Goal: Browse casually

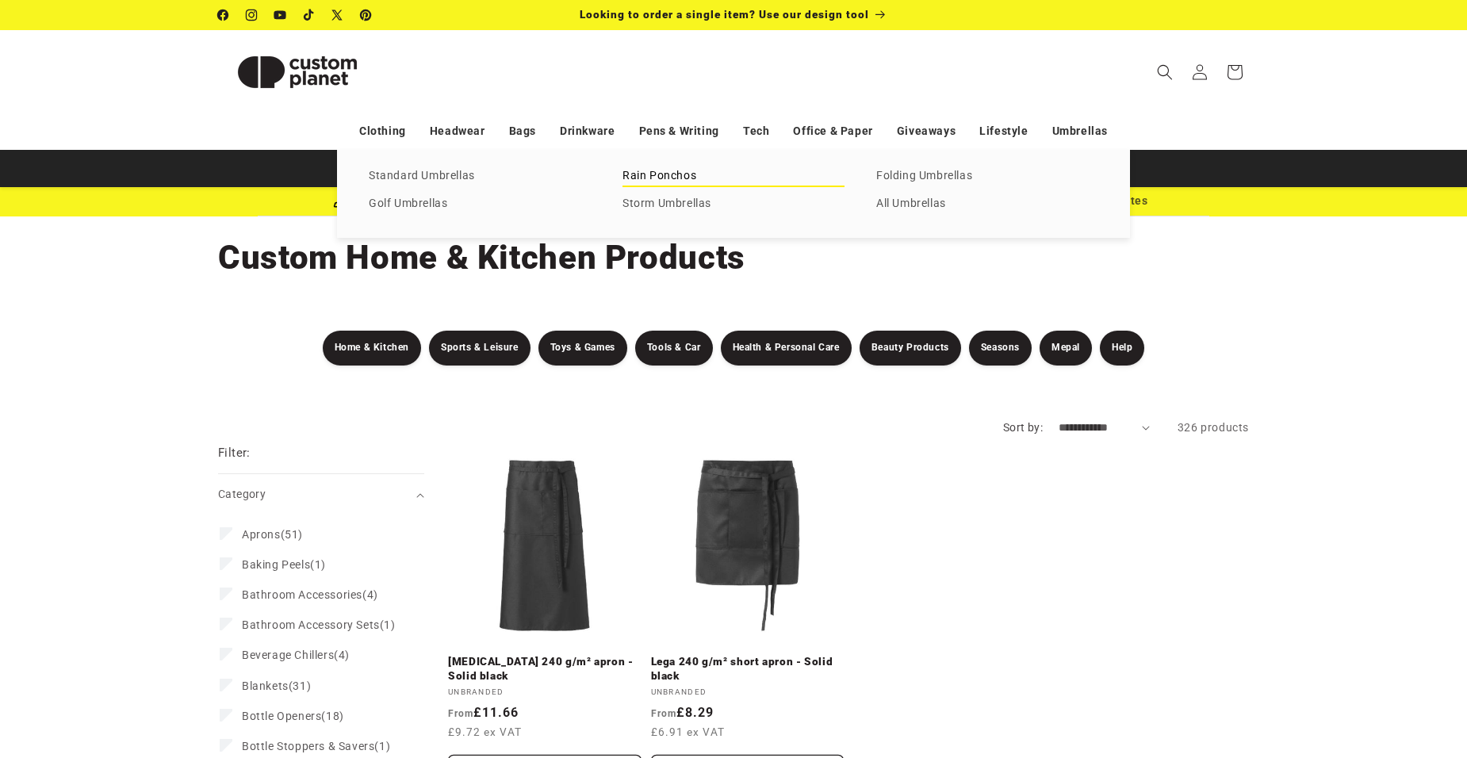
click at [690, 175] on link "Rain Ponchos" at bounding box center [734, 176] width 222 height 21
click at [664, 182] on link "Toys & Ganes" at bounding box center [734, 176] width 222 height 21
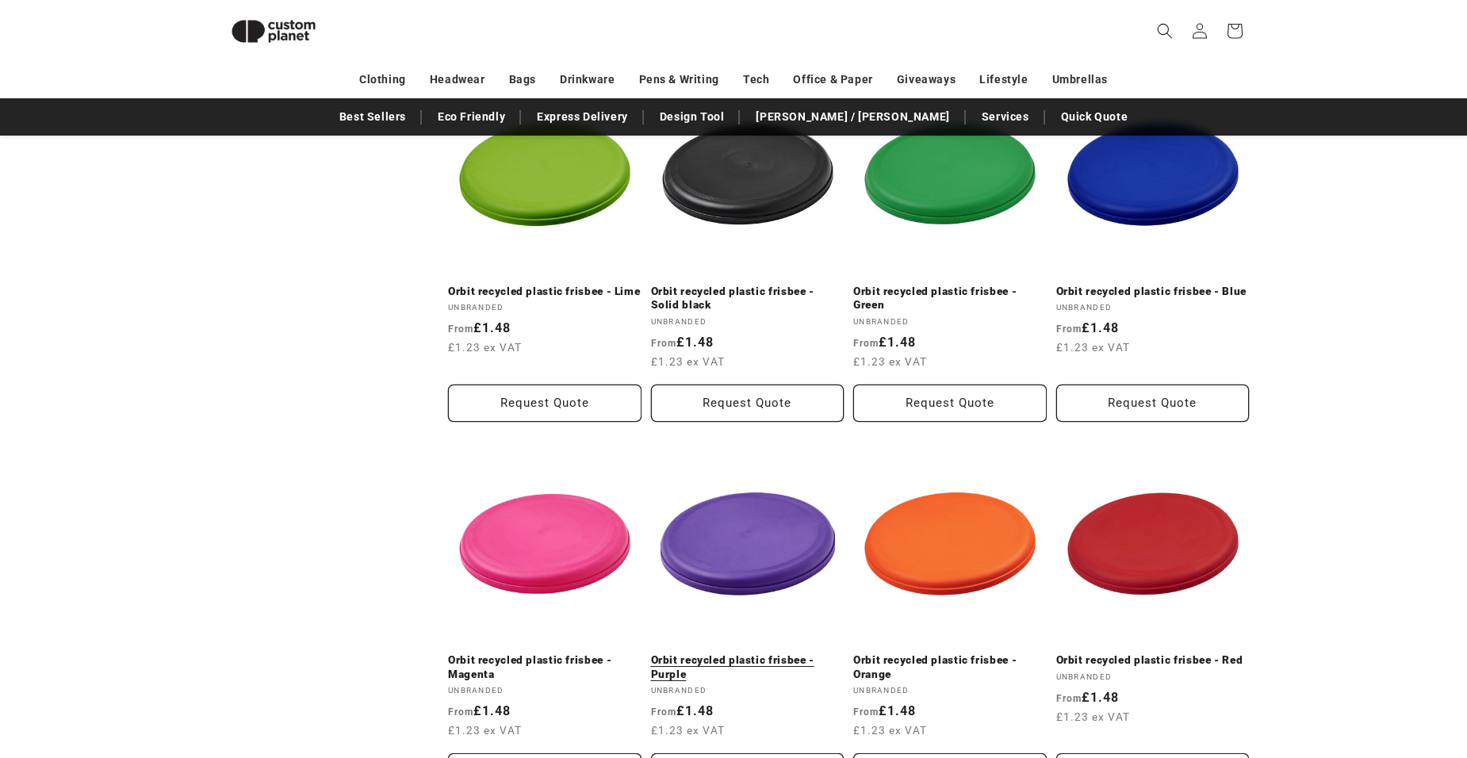
scroll to position [1327, 0]
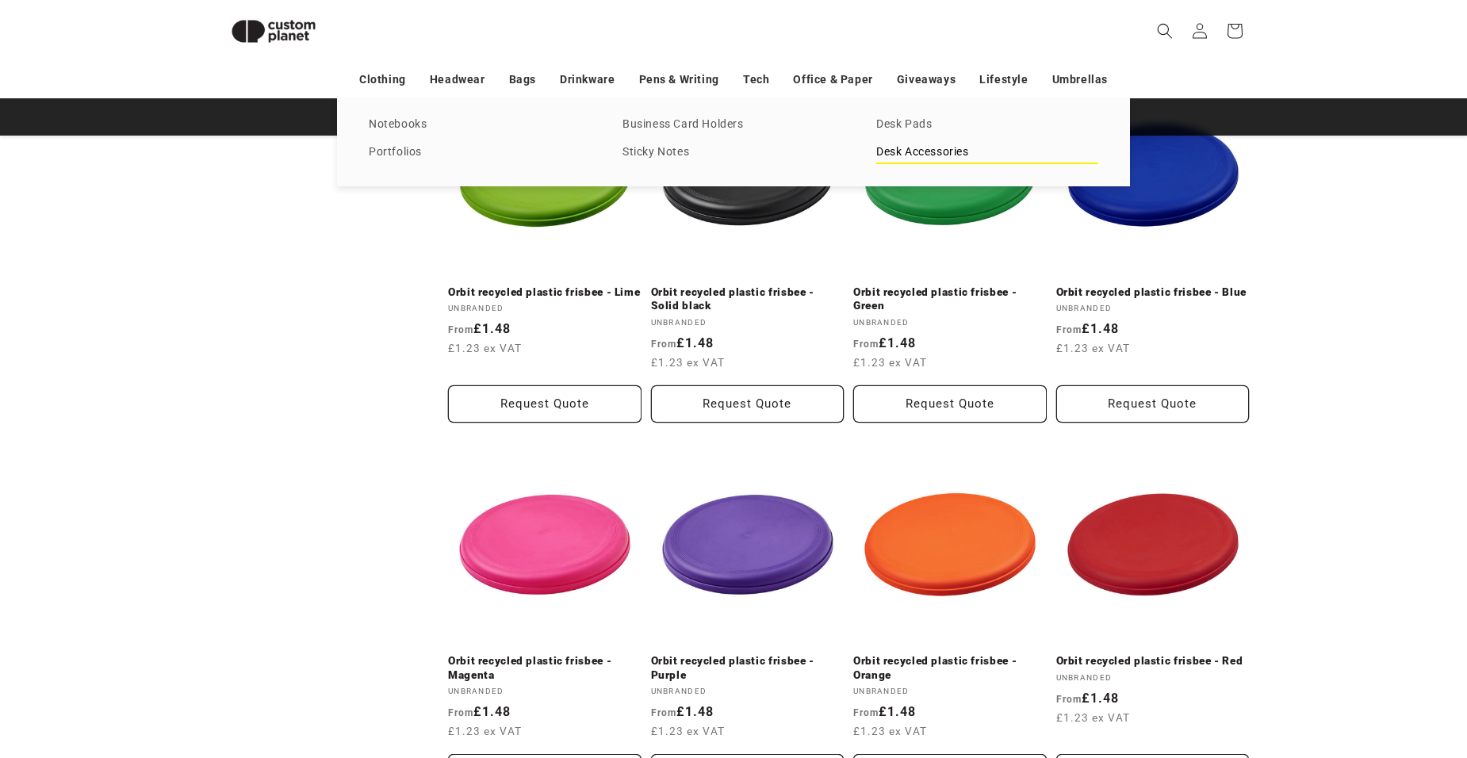
click at [918, 155] on link "Desk Accessories" at bounding box center [988, 152] width 222 height 21
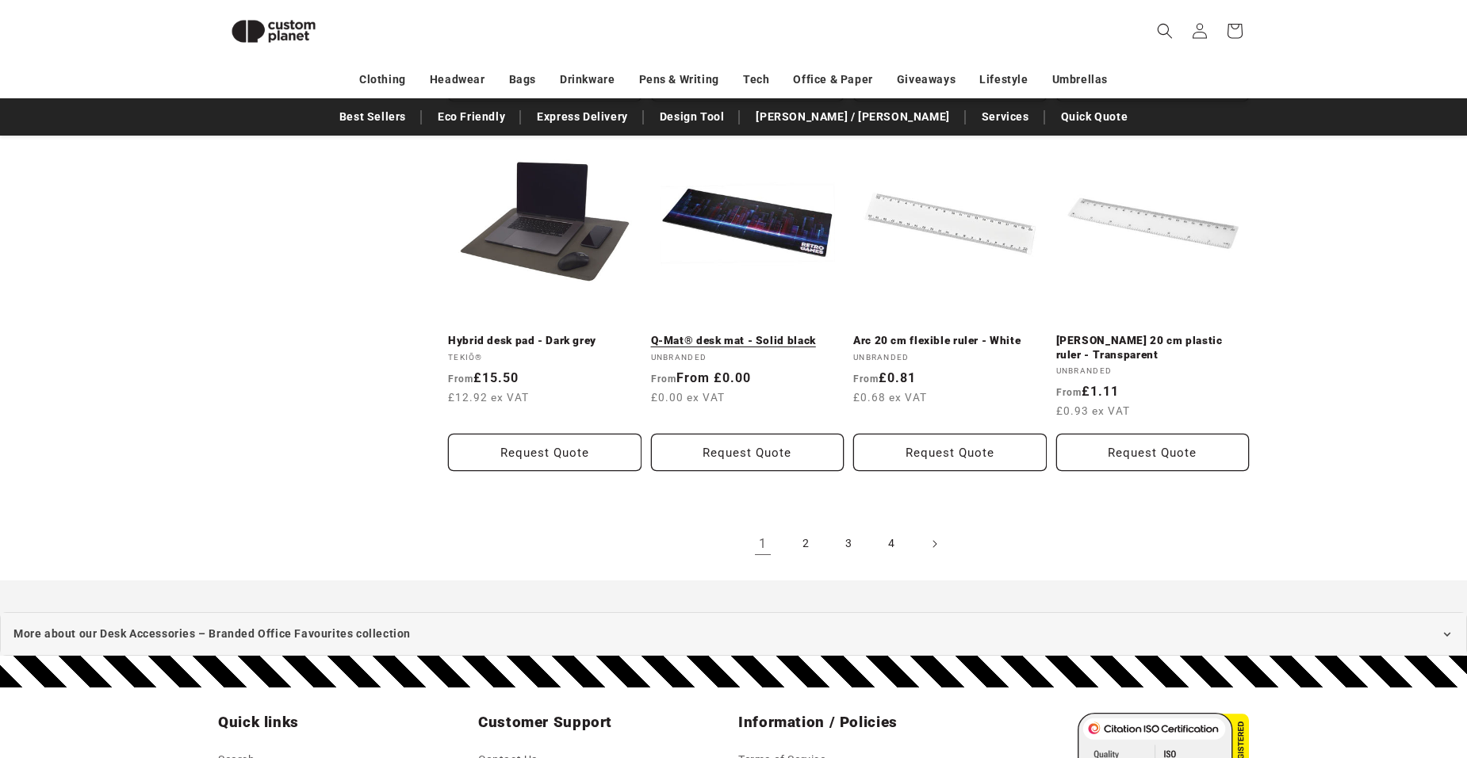
scroll to position [1485, 0]
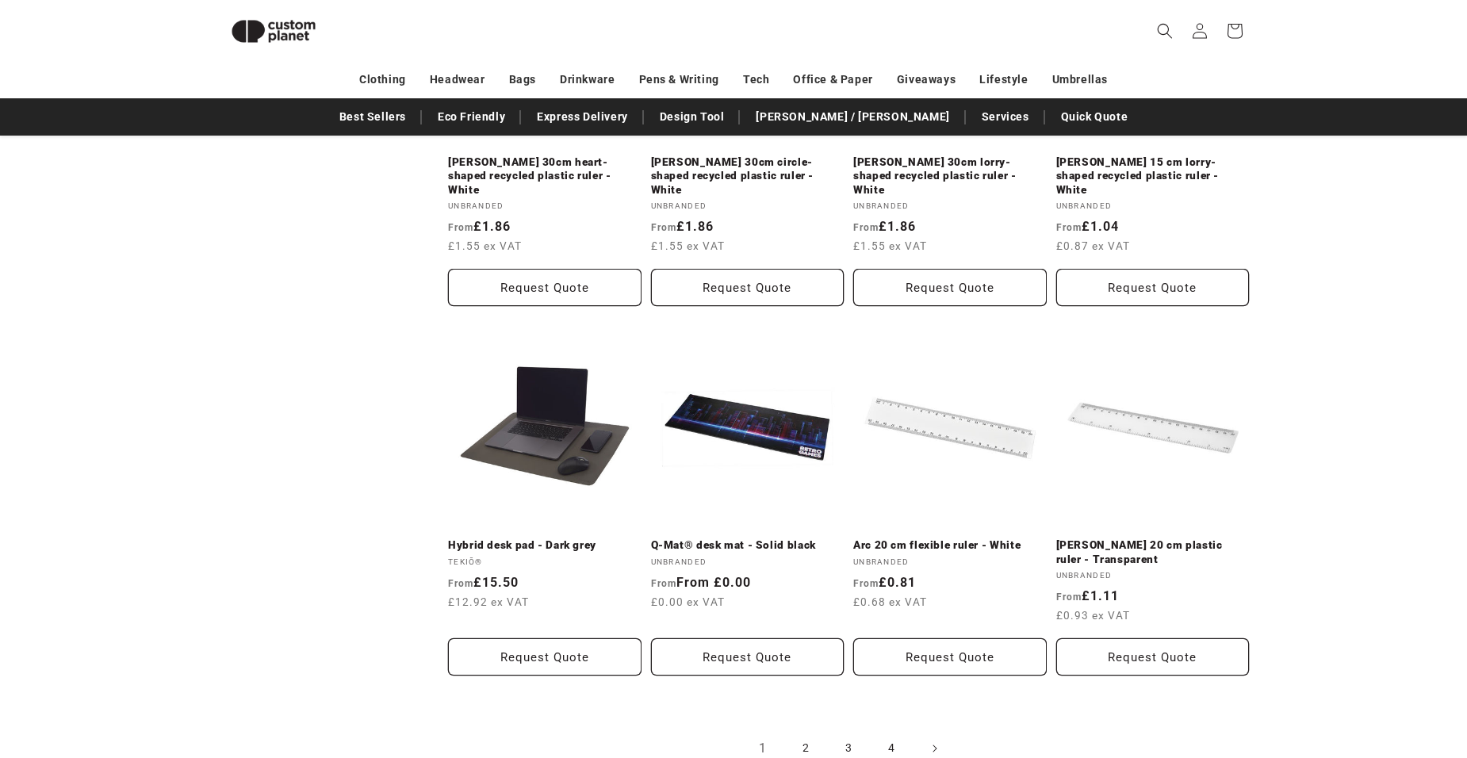
click at [796, 739] on link "2" at bounding box center [805, 748] width 35 height 35
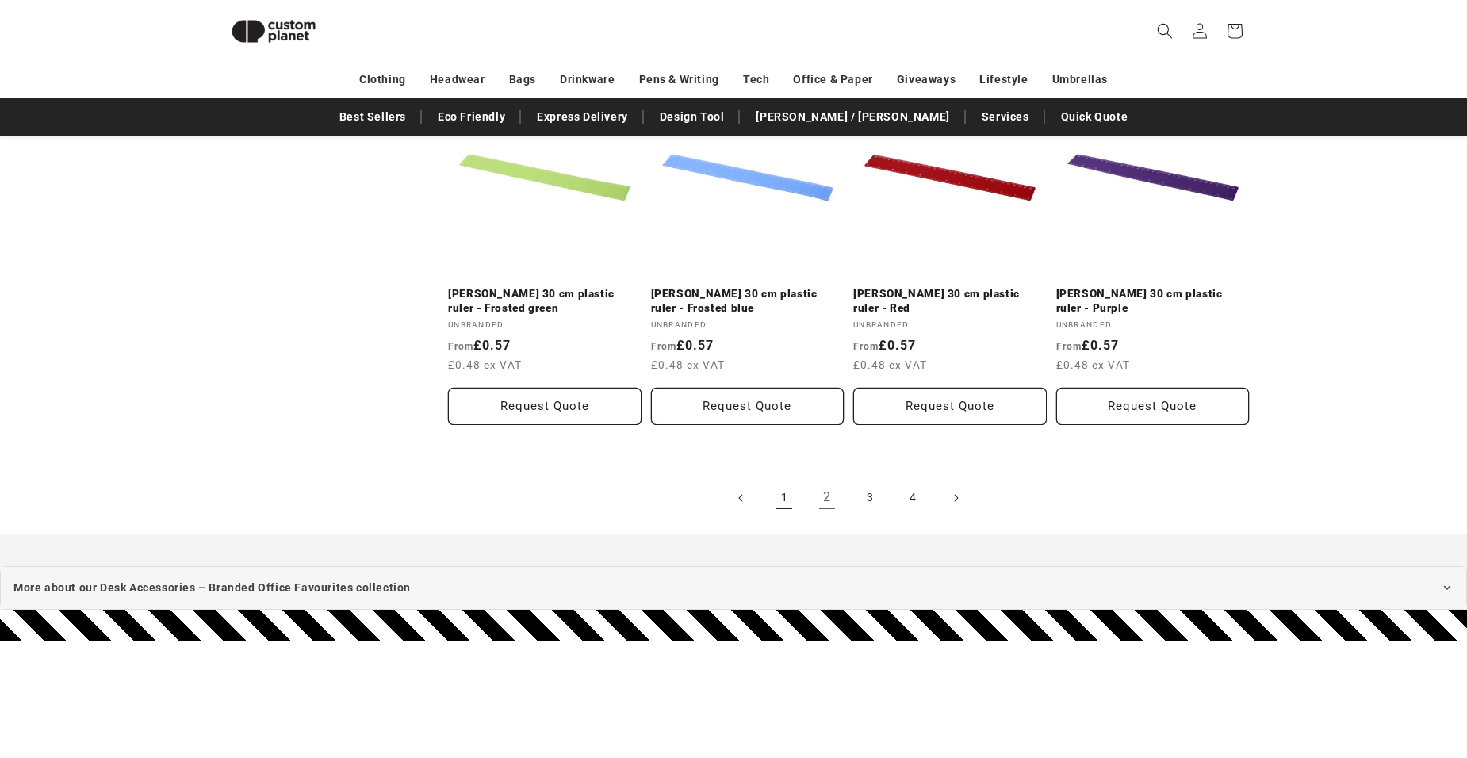
scroll to position [1723, 0]
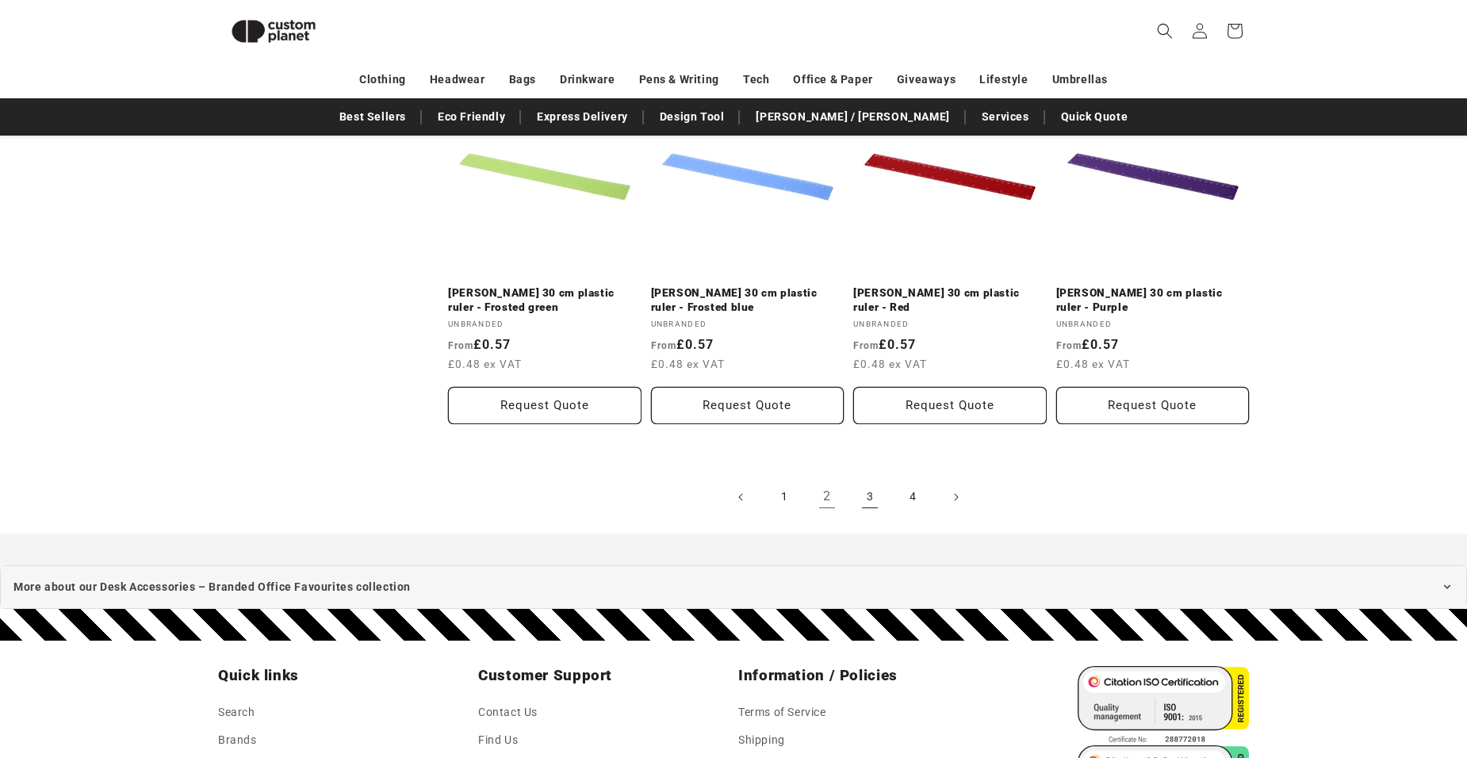
click at [872, 503] on link "3" at bounding box center [870, 497] width 35 height 35
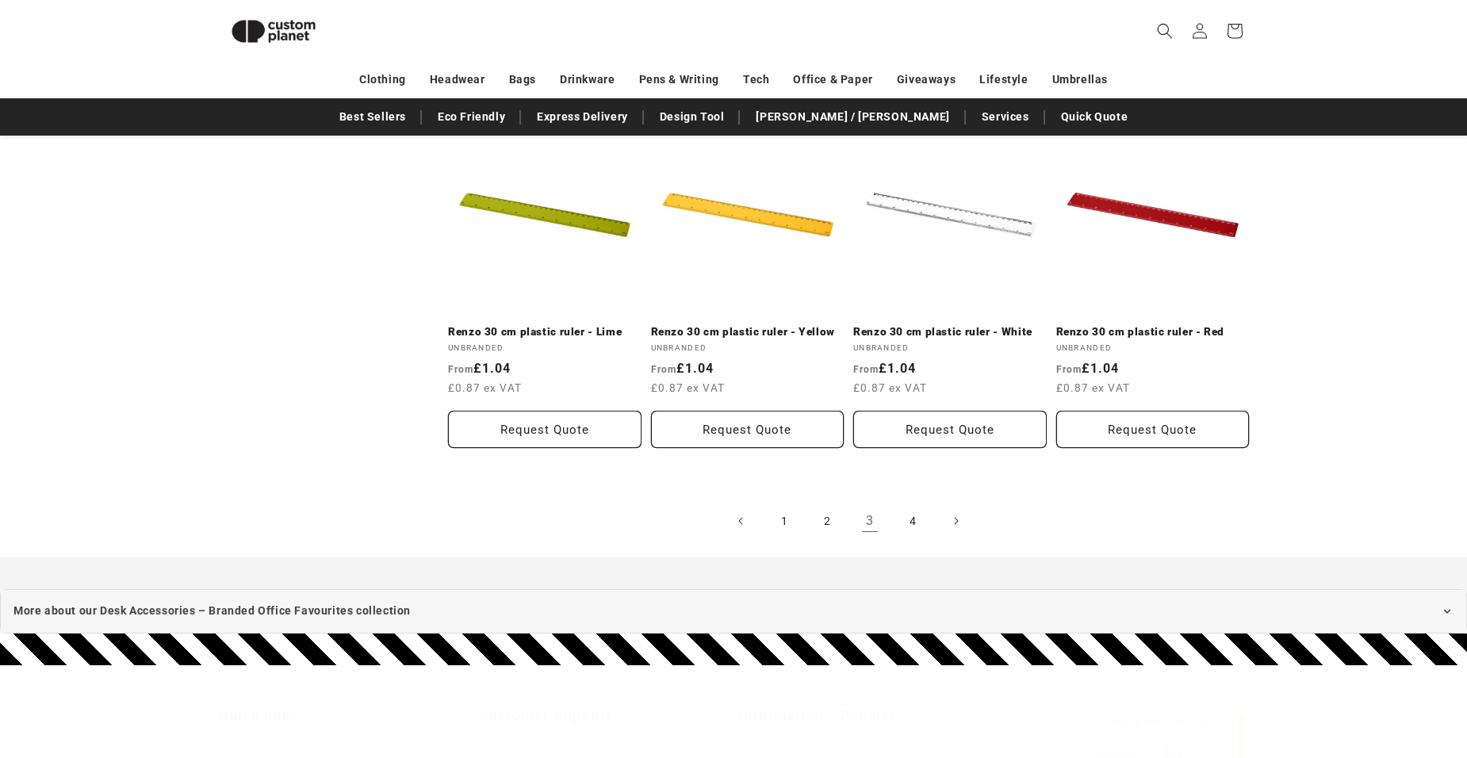
scroll to position [1882, 0]
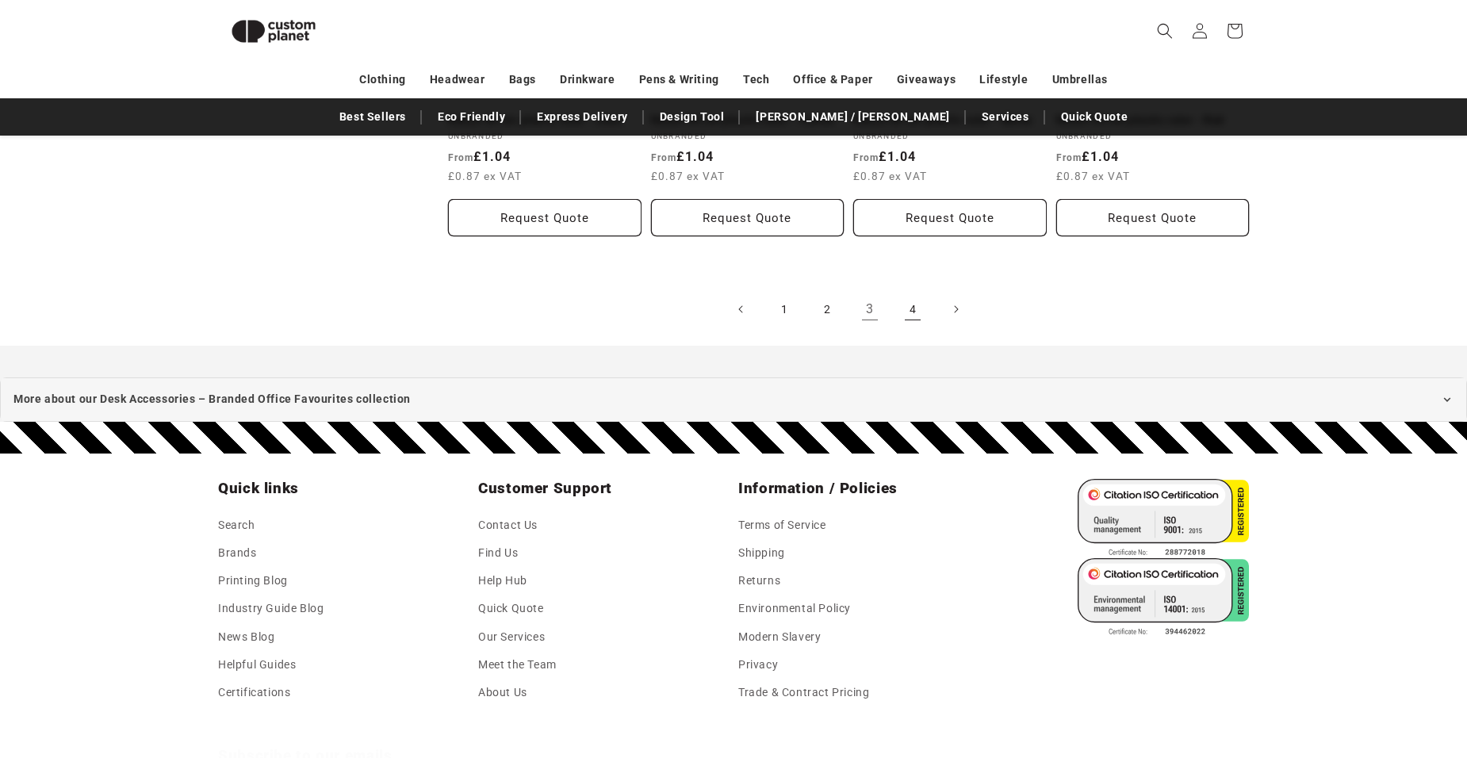
click at [911, 304] on link "4" at bounding box center [913, 309] width 35 height 35
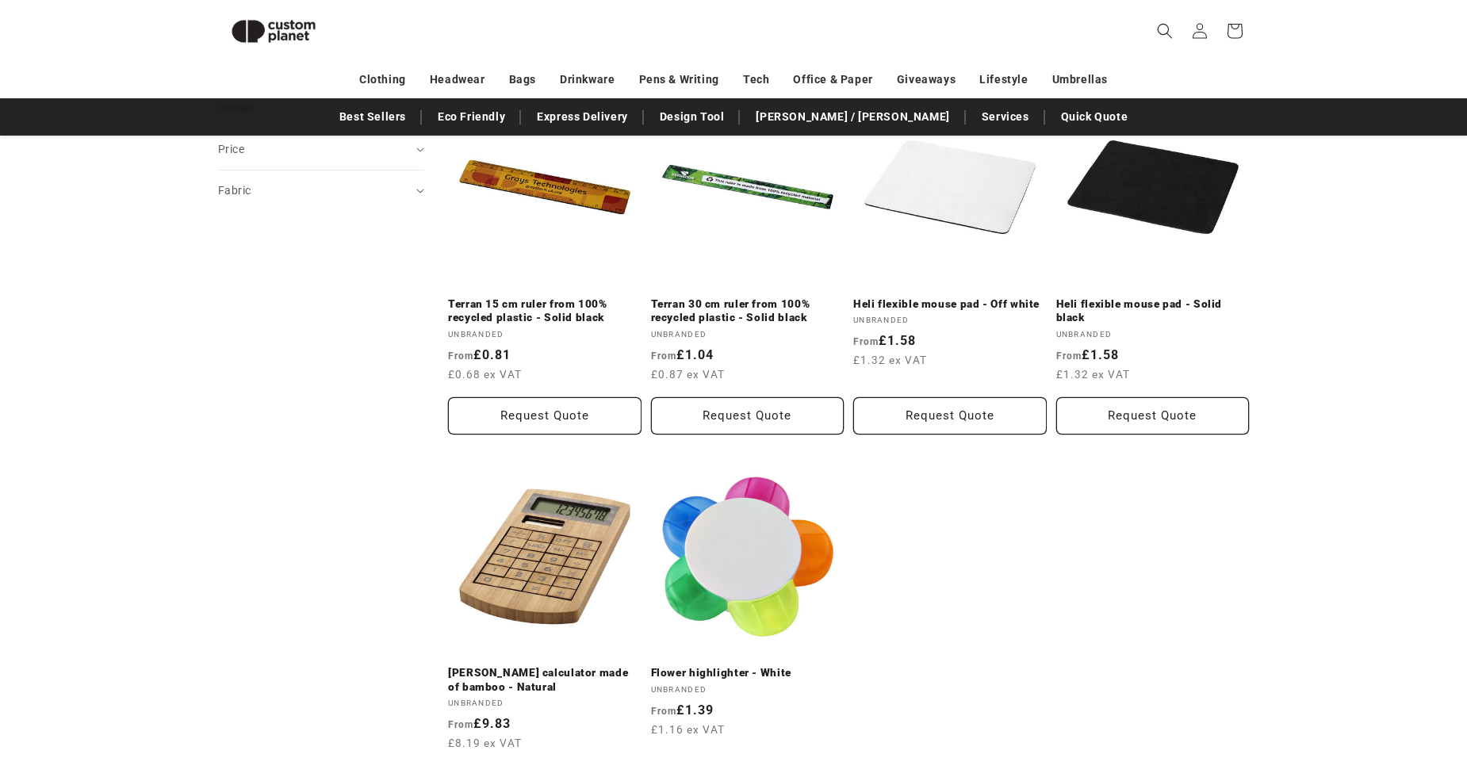
scroll to position [772, 0]
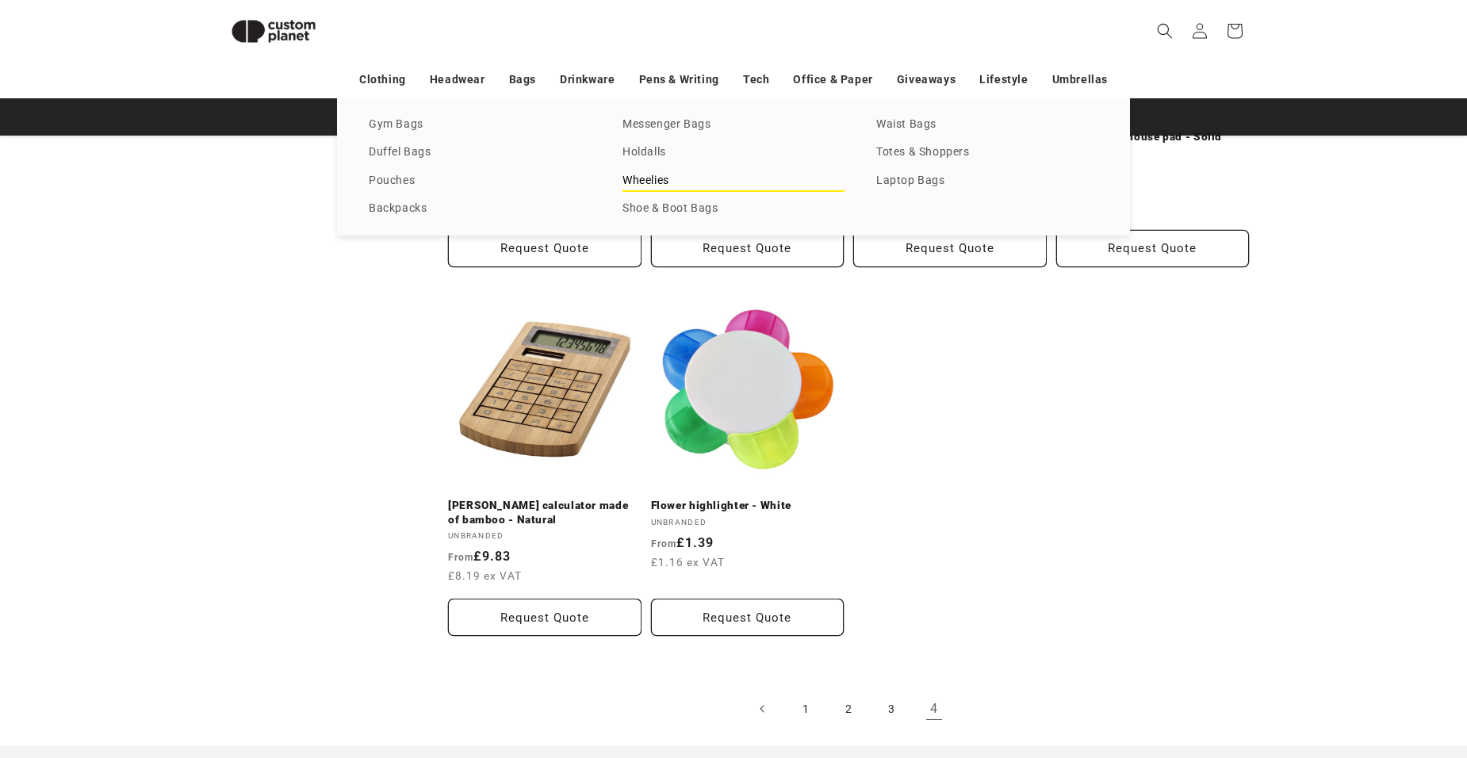
click at [653, 182] on link "Wheelies" at bounding box center [734, 181] width 222 height 21
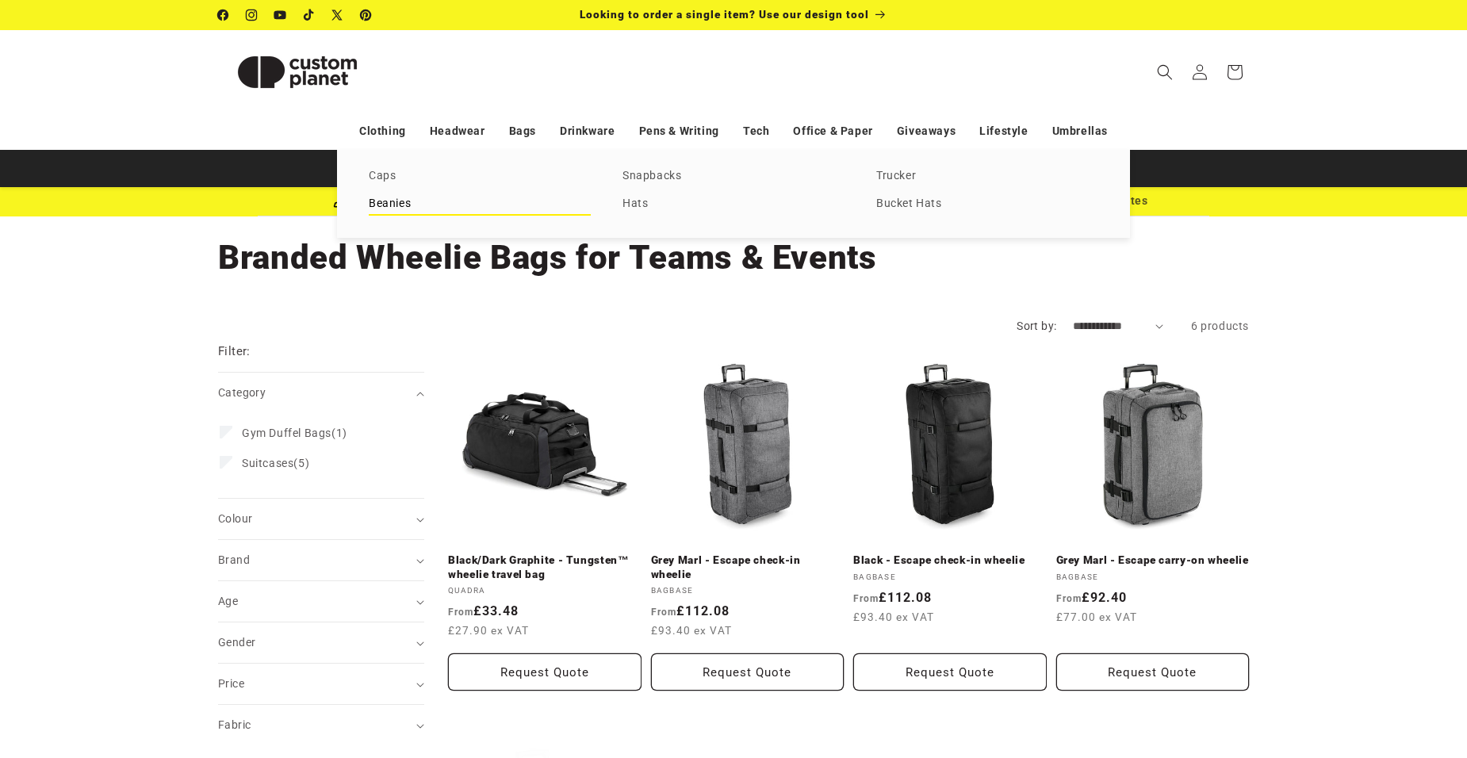
click at [409, 207] on link "Beanies" at bounding box center [480, 204] width 222 height 21
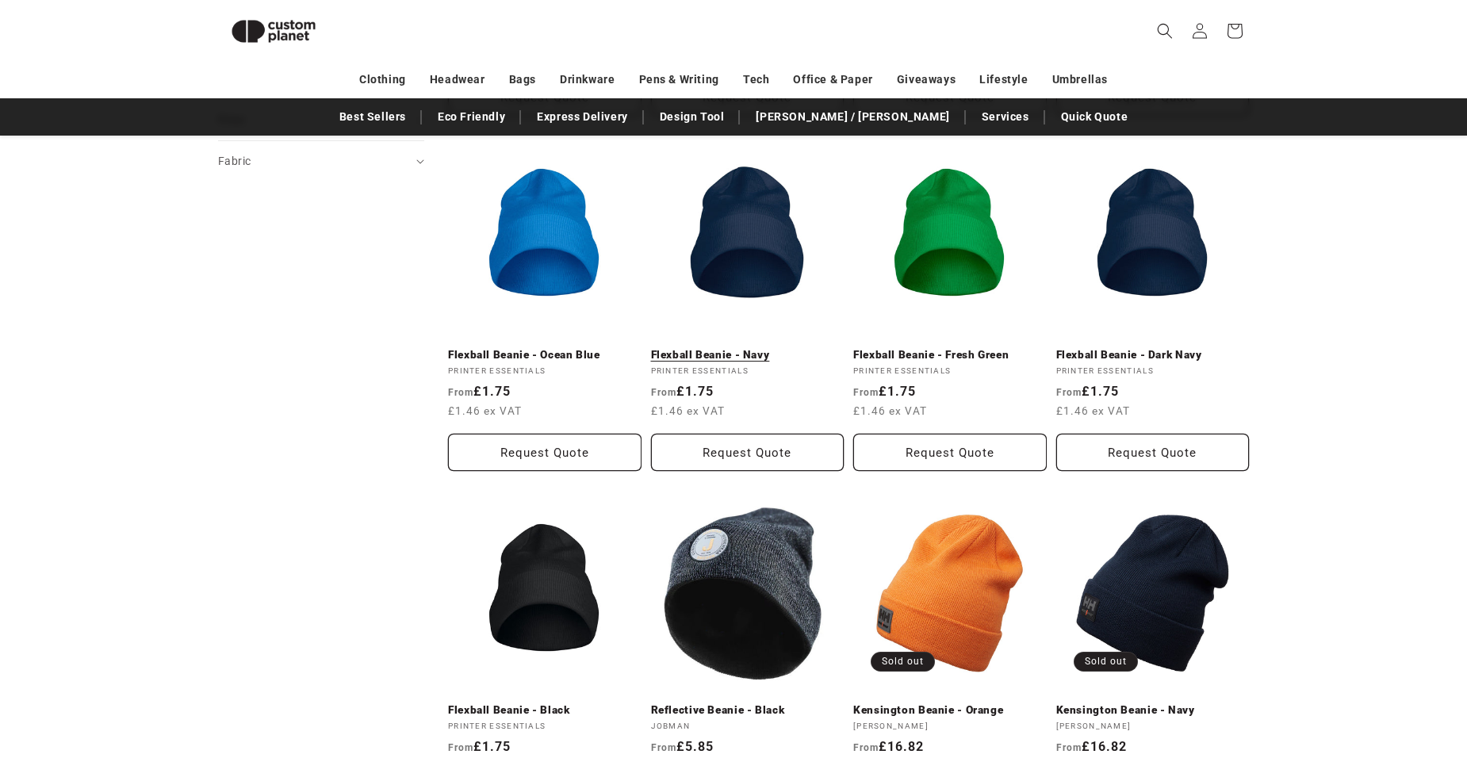
scroll to position [533, 0]
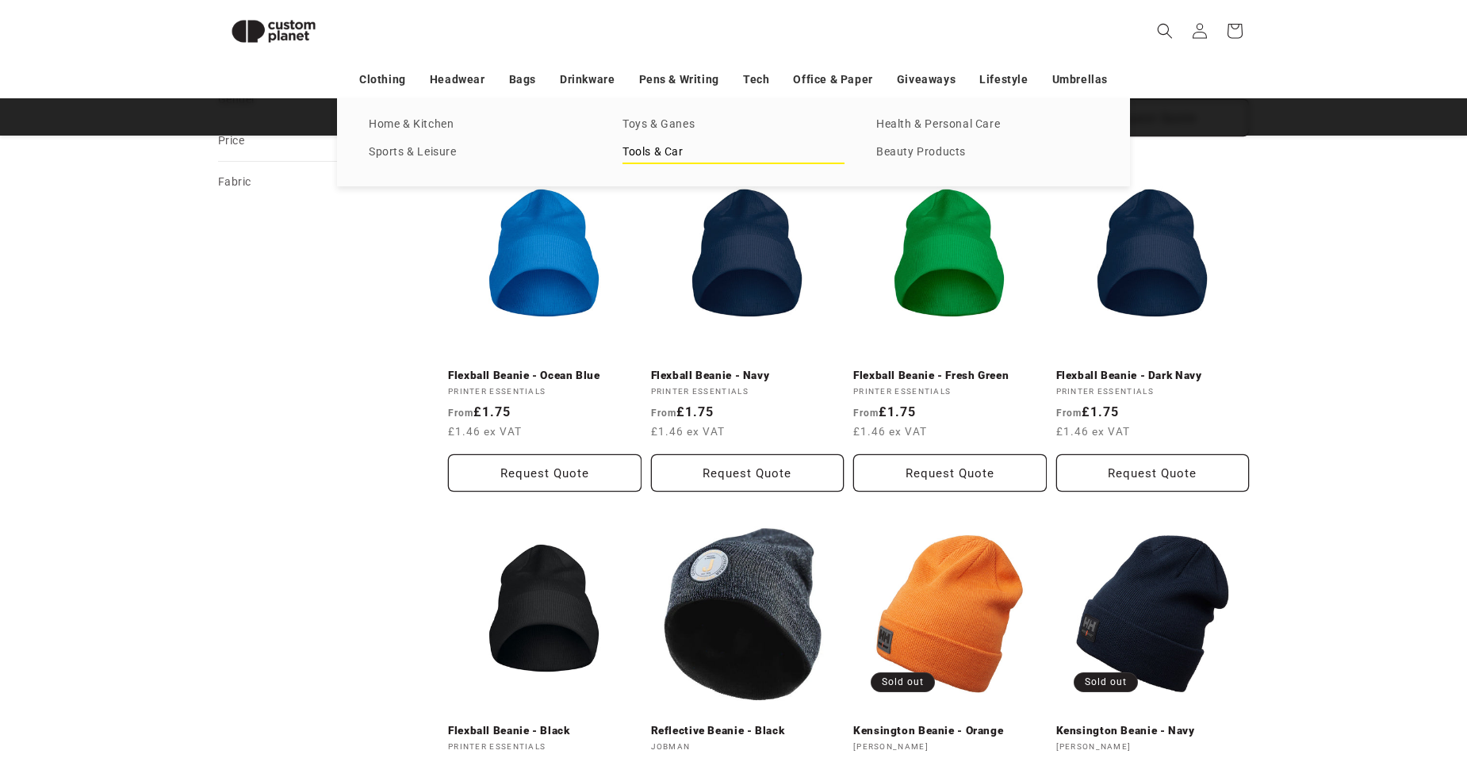
click at [681, 151] on link "Tools & Car" at bounding box center [734, 152] width 222 height 21
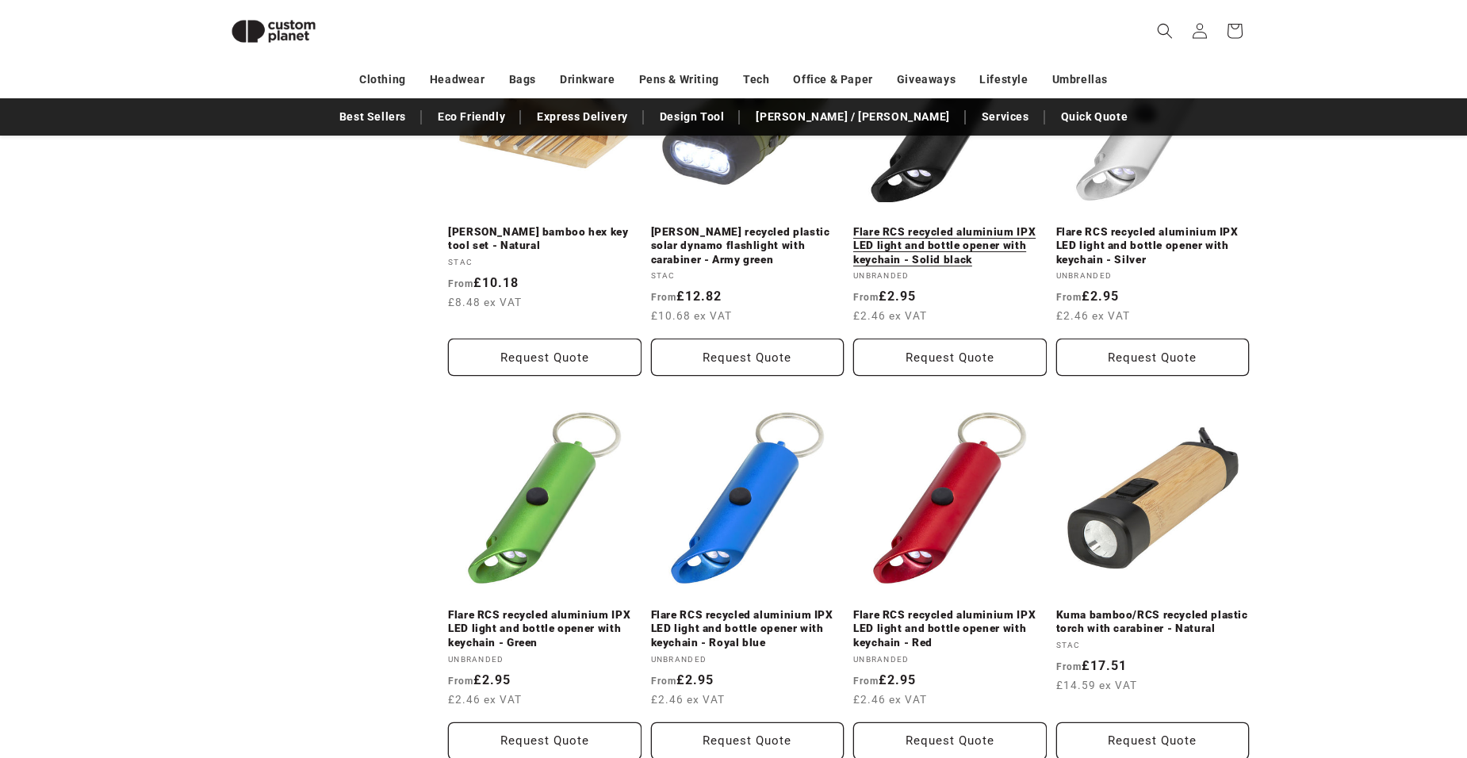
scroll to position [1010, 0]
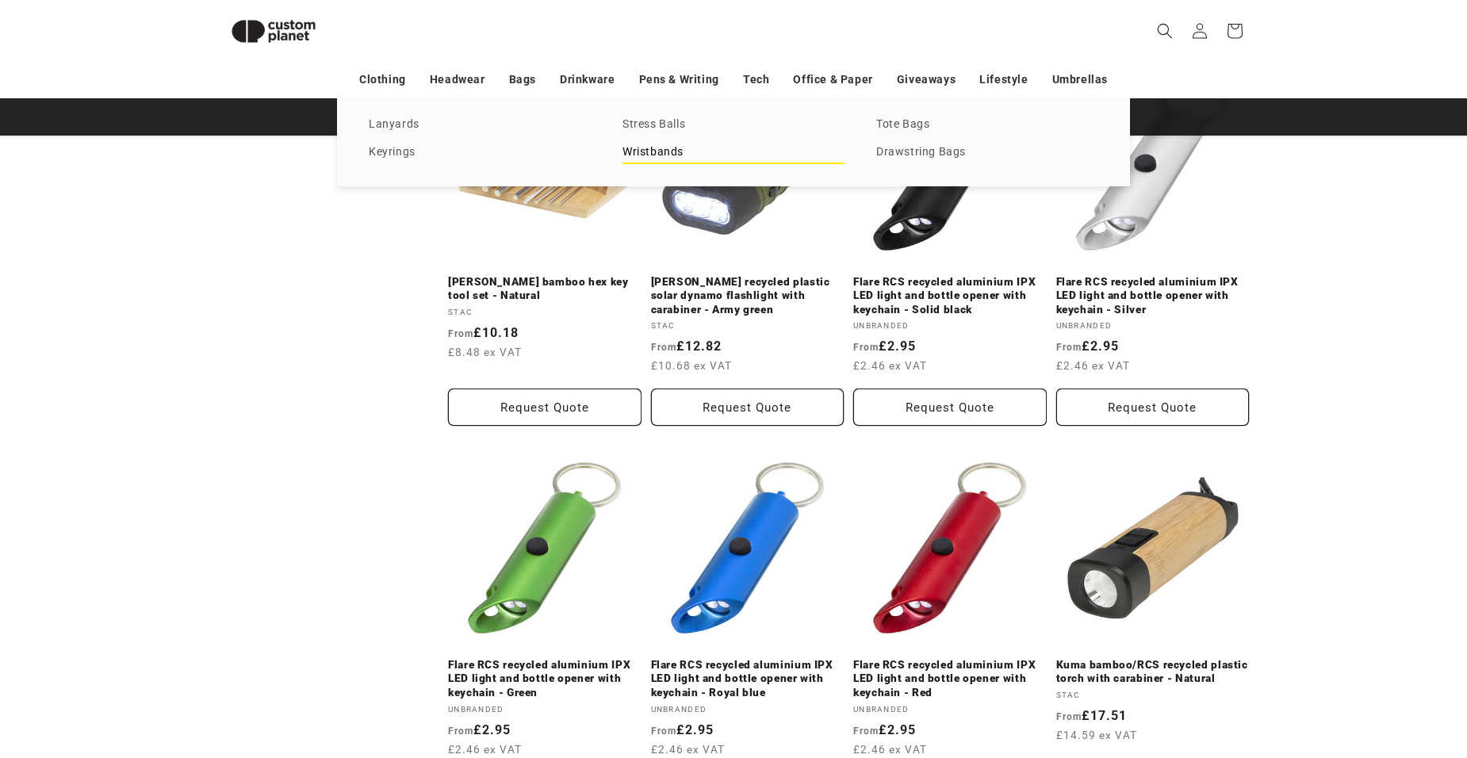
click at [654, 154] on link "Wristbands" at bounding box center [734, 152] width 222 height 21
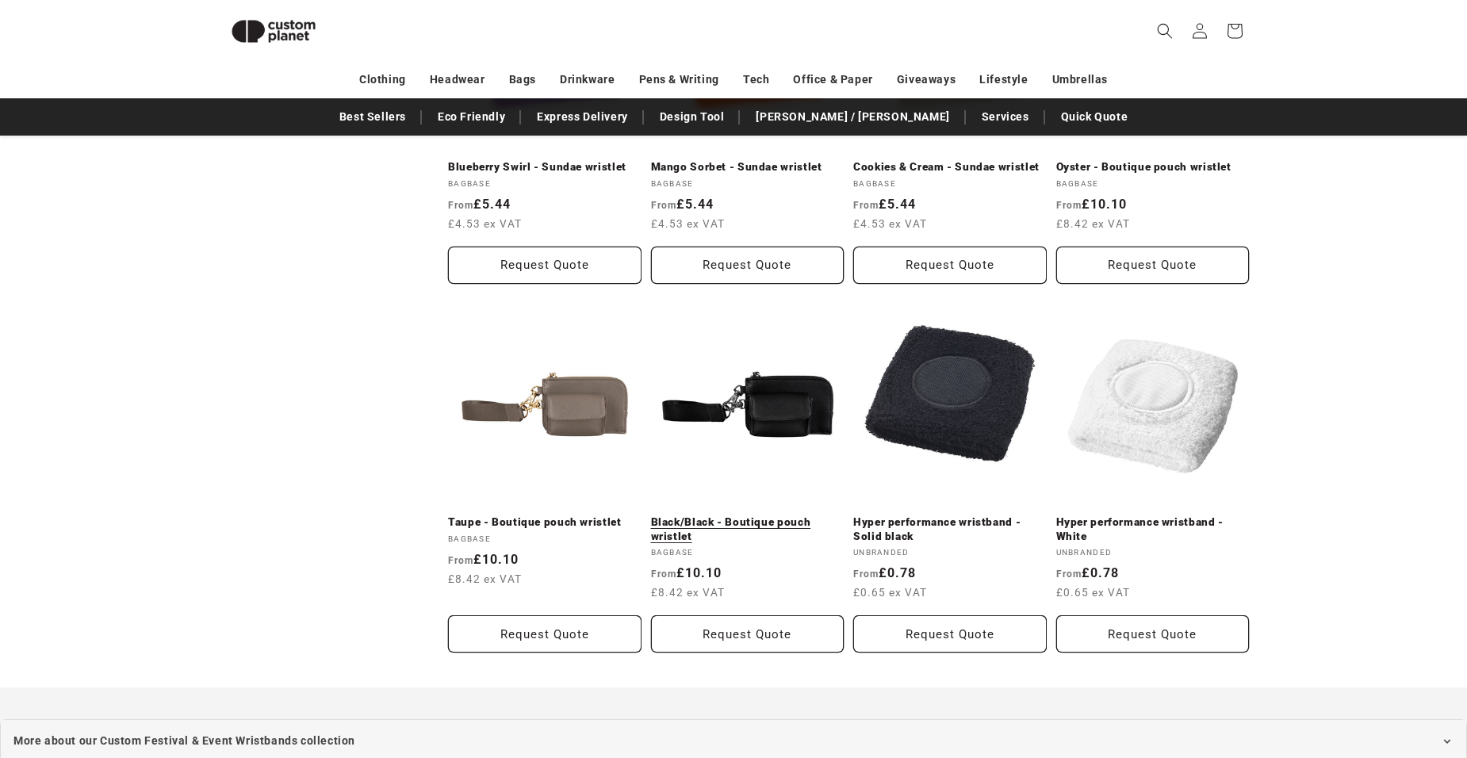
scroll to position [930, 0]
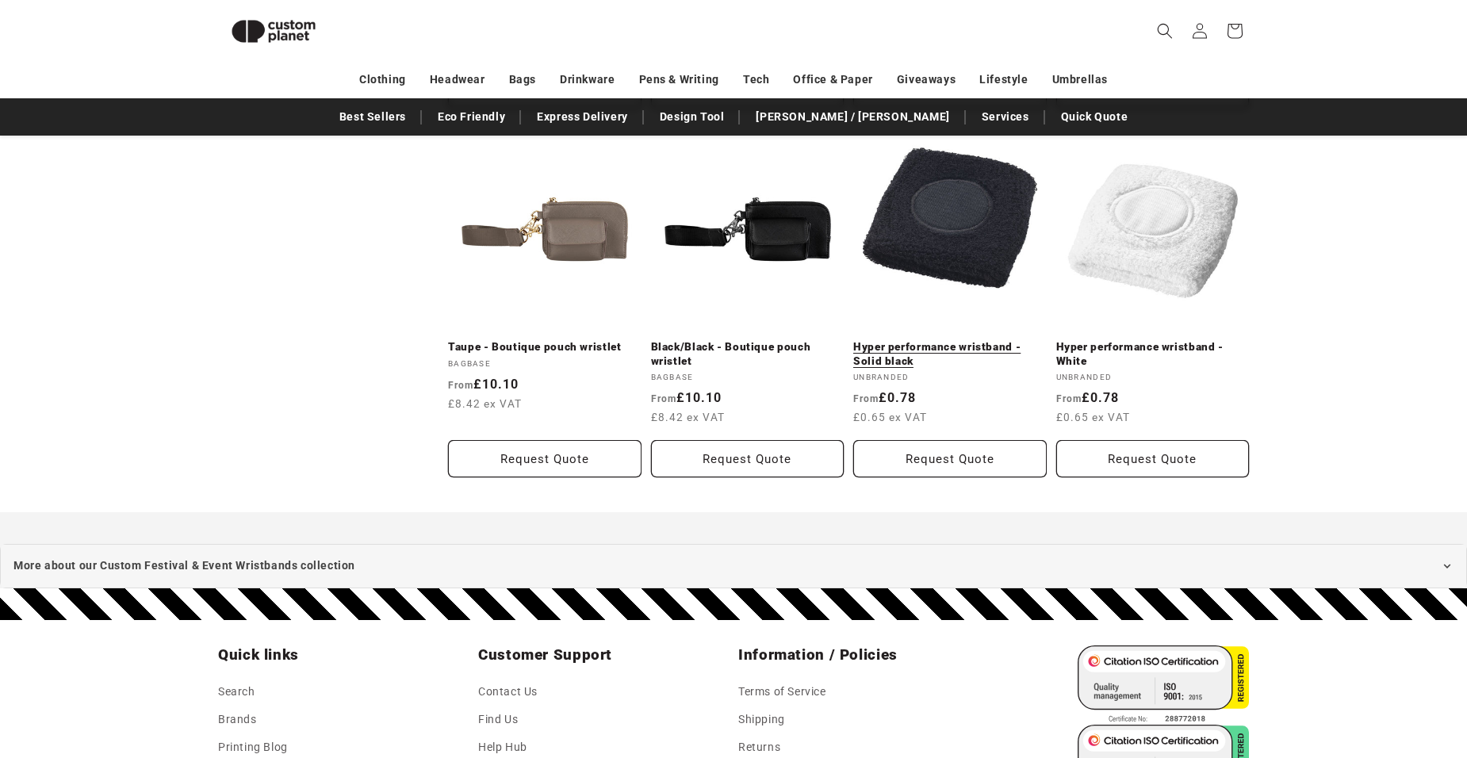
click at [936, 340] on link "Hyper performance wristband - Solid black" at bounding box center [951, 354] width 194 height 28
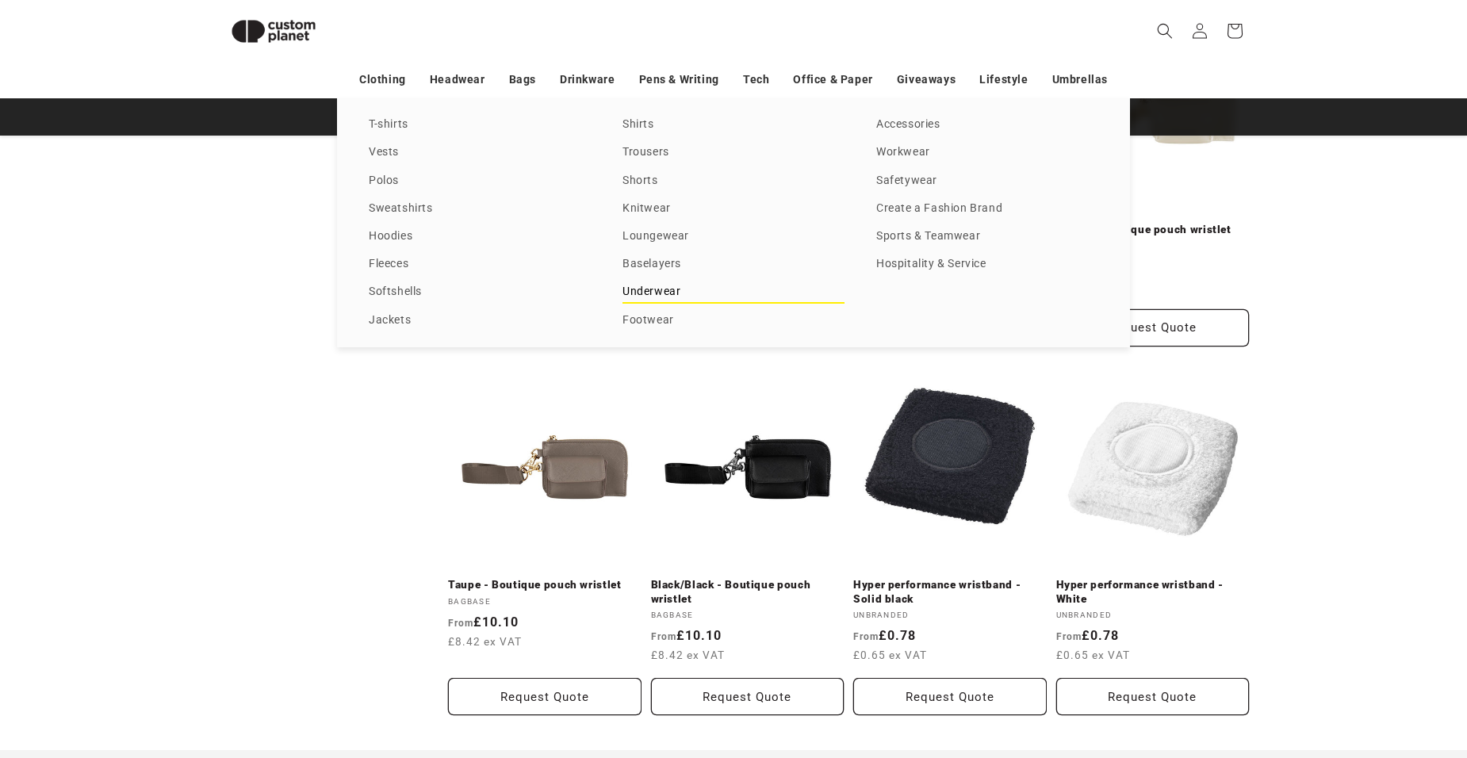
click at [639, 291] on link "Underwear" at bounding box center [734, 292] width 222 height 21
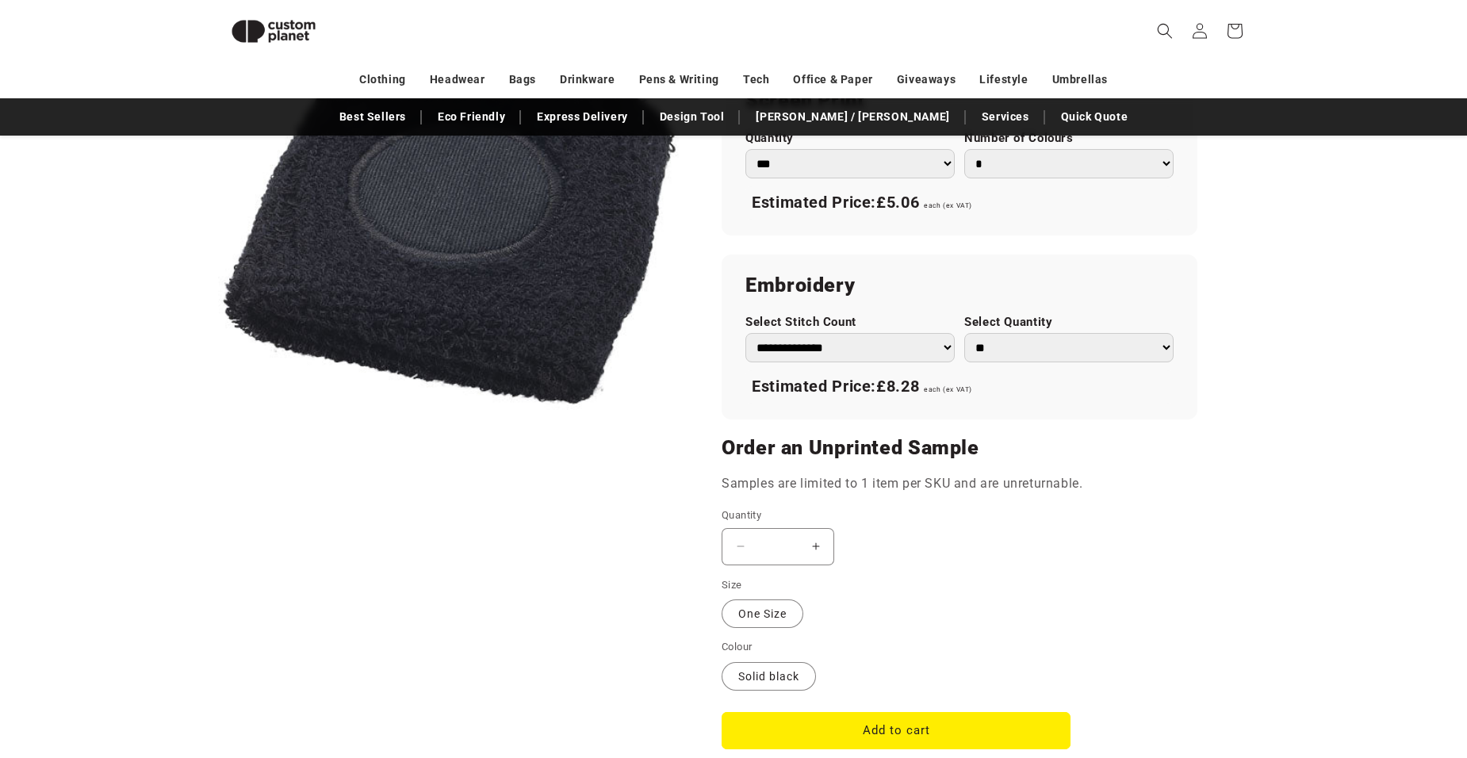
scroll to position [772, 0]
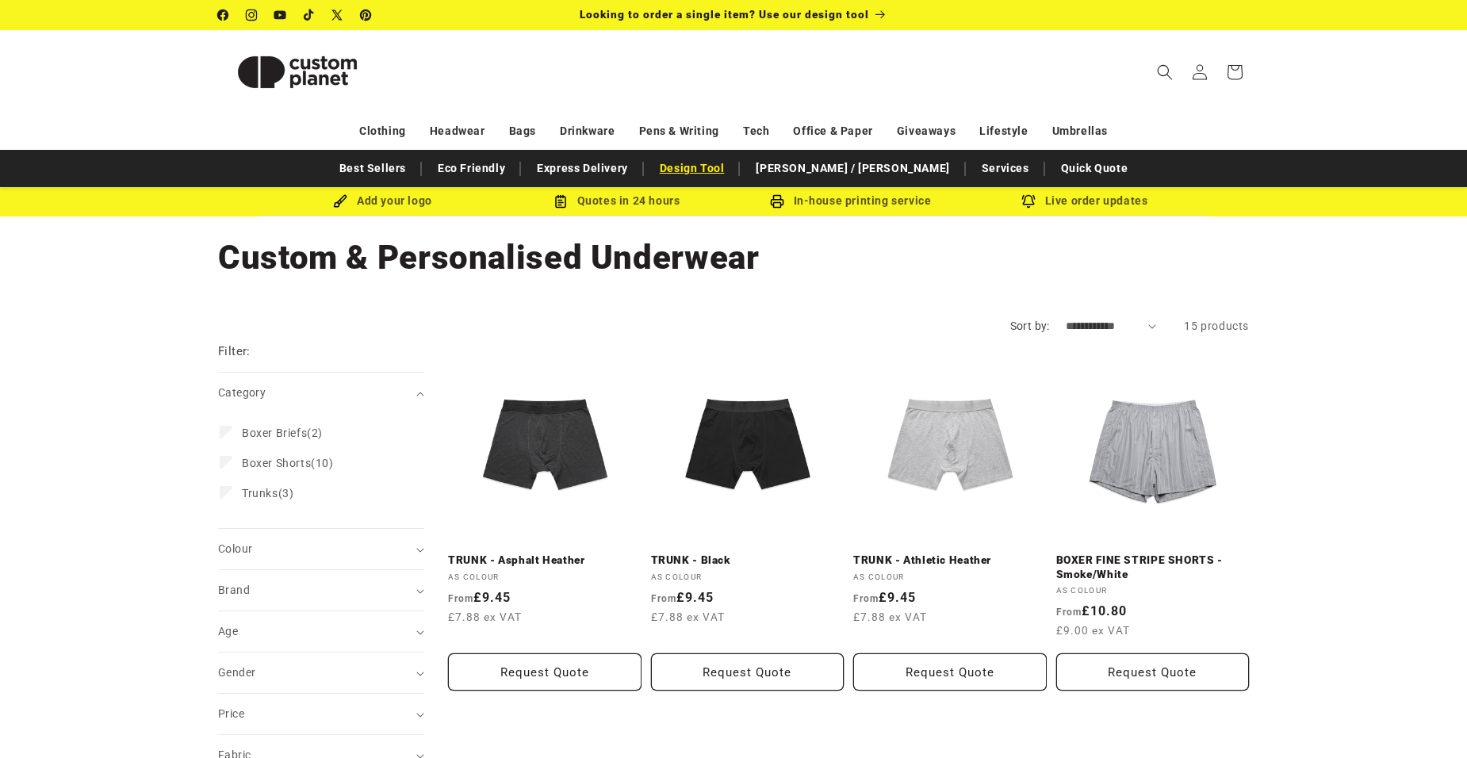
click at [733, 166] on link "Design Tool" at bounding box center [692, 169] width 81 height 28
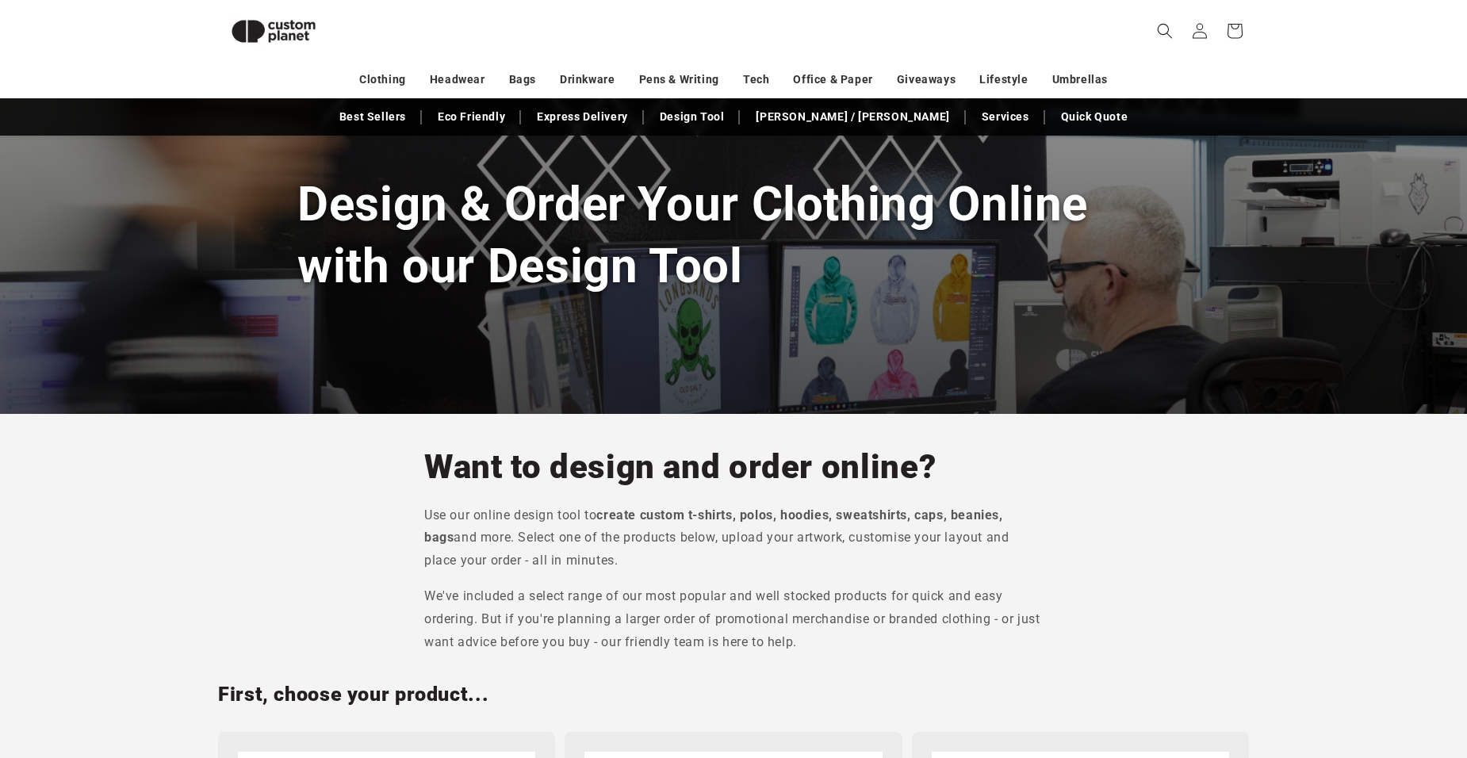
scroll to position [58, 0]
